Goal: Task Accomplishment & Management: Manage account settings

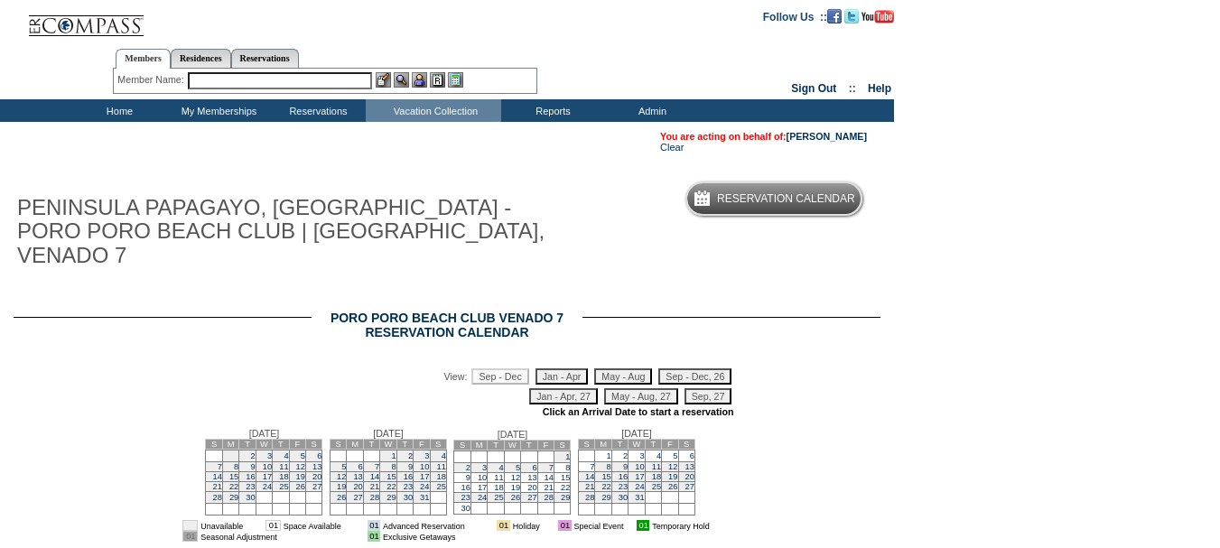
click at [258, 77] on input "text" at bounding box center [280, 80] width 184 height 17
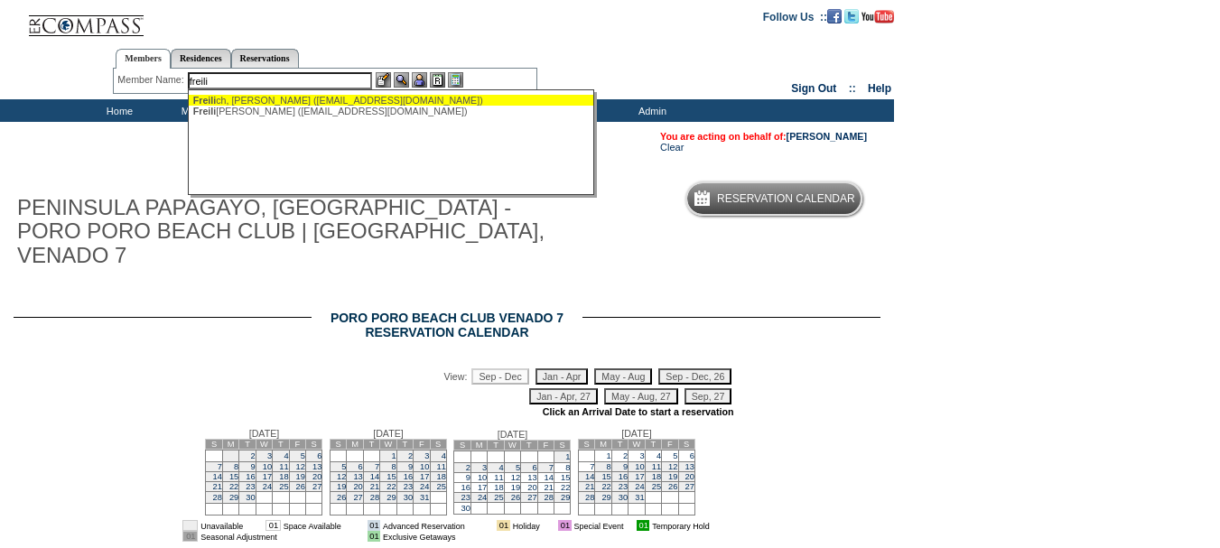
click at [266, 101] on div "[PERSON_NAME], [PERSON_NAME] ([EMAIL_ADDRESS][DOMAIN_NAME])" at bounding box center [391, 100] width 397 height 11
type input "[PERSON_NAME] ([EMAIL_ADDRESS][DOMAIN_NAME])"
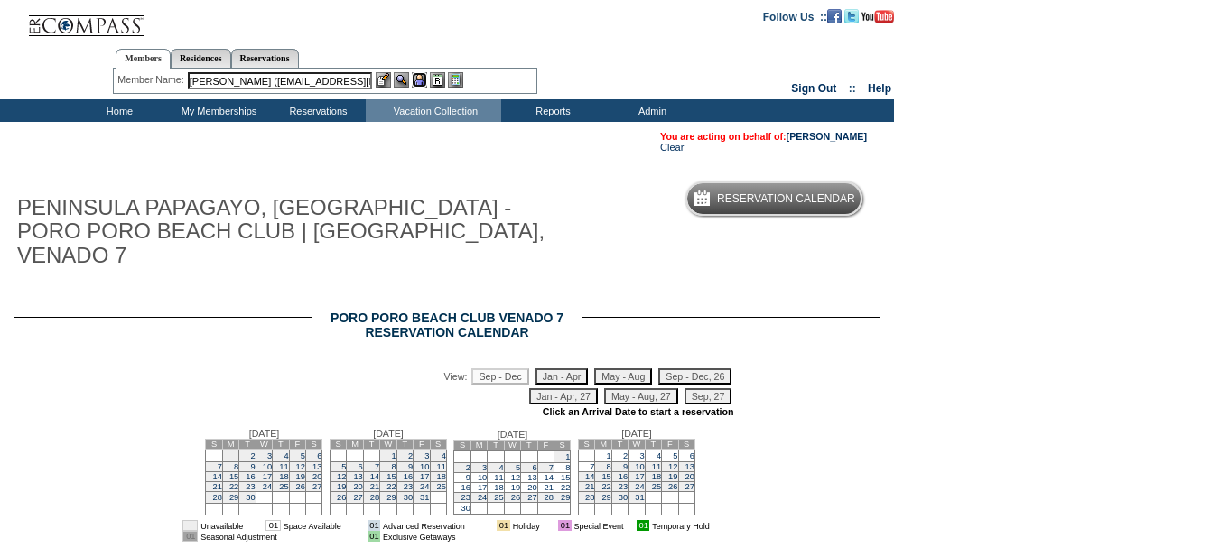
click at [423, 83] on img at bounding box center [419, 79] width 15 height 15
click at [402, 83] on img at bounding box center [401, 79] width 15 height 15
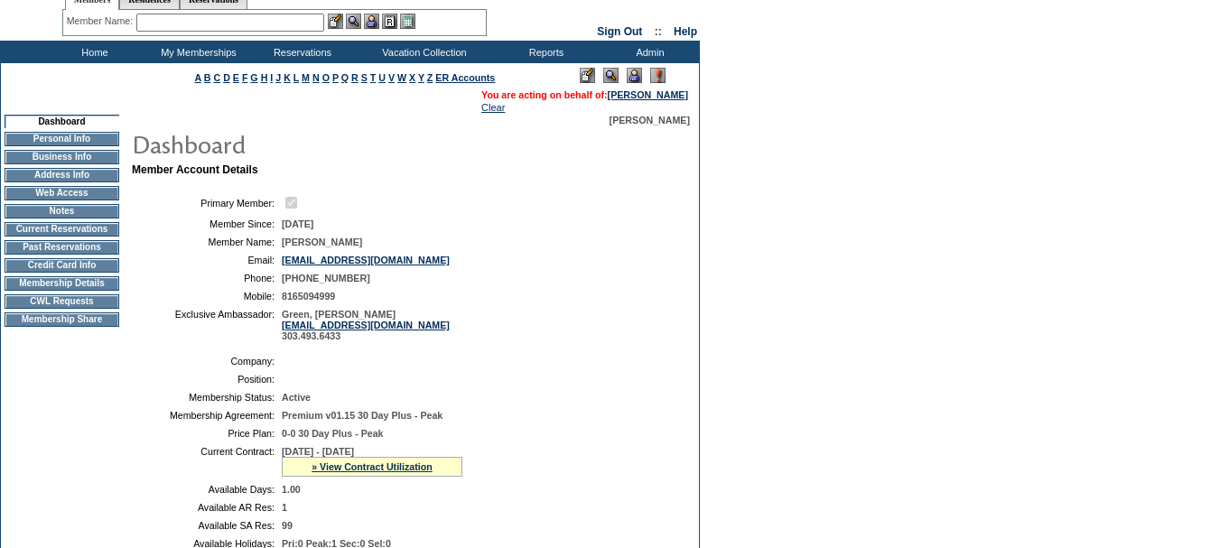
scroll to position [90, 0]
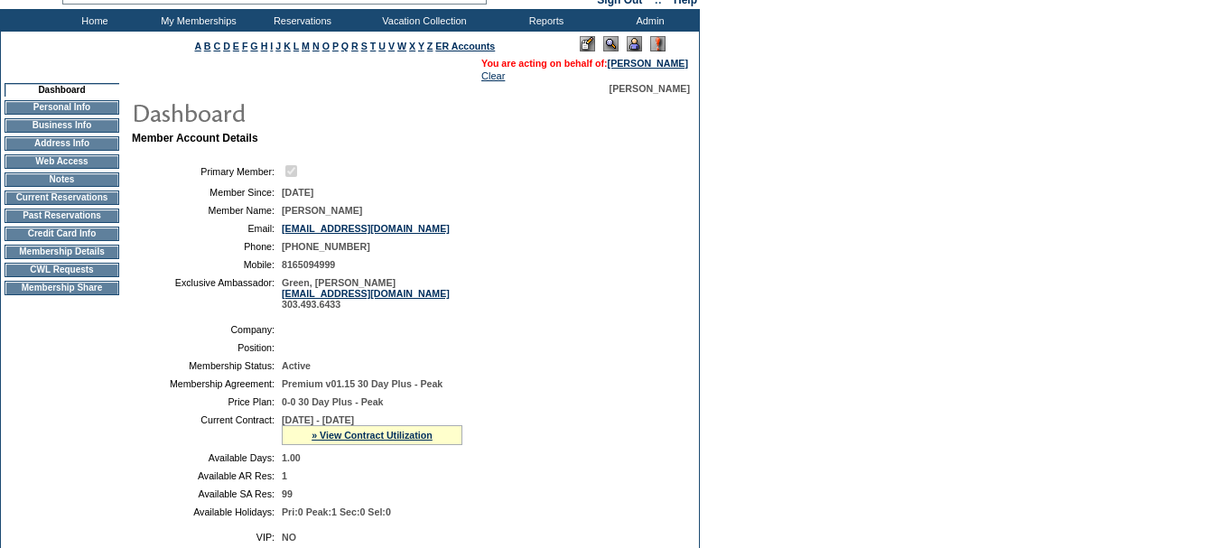
click at [111, 259] on td "Membership Details" at bounding box center [62, 252] width 115 height 14
